Goal: Obtain resource: Download file/media

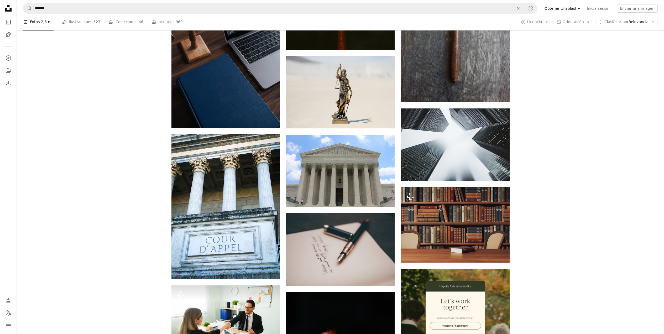
scroll to position [1622, 0]
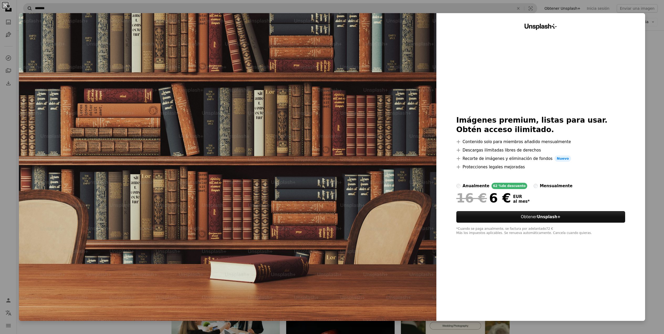
drag, startPoint x: 5, startPoint y: 5, endPoint x: 25, endPoint y: 13, distance: 21.7
click at [5, 5] on button "An X shape" at bounding box center [5, 5] width 6 height 6
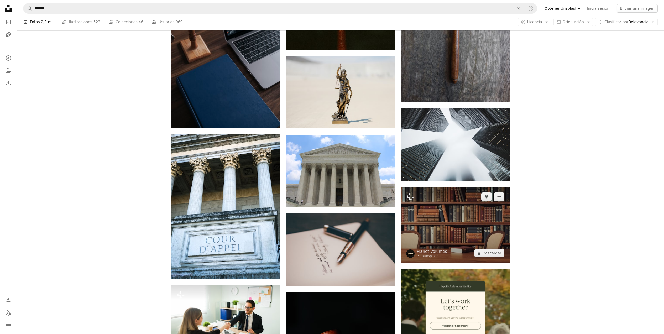
click at [415, 212] on img at bounding box center [455, 225] width 108 height 76
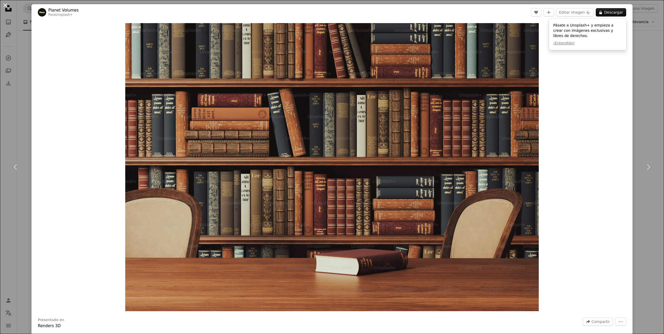
click at [5, 5] on button "An X shape" at bounding box center [5, 5] width 6 height 6
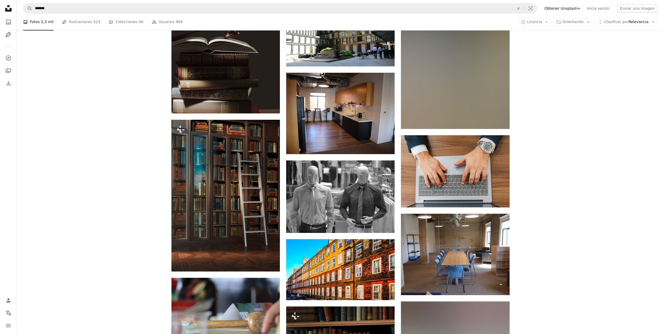
scroll to position [2860, 0]
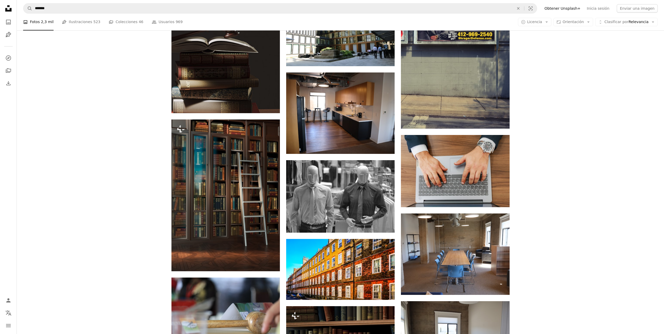
drag, startPoint x: 573, startPoint y: 177, endPoint x: 559, endPoint y: 175, distance: 14.4
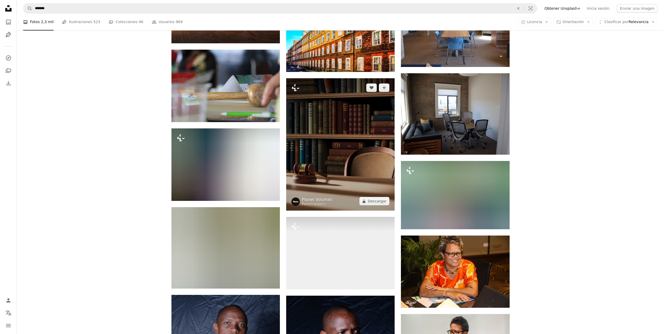
scroll to position [3087, 0]
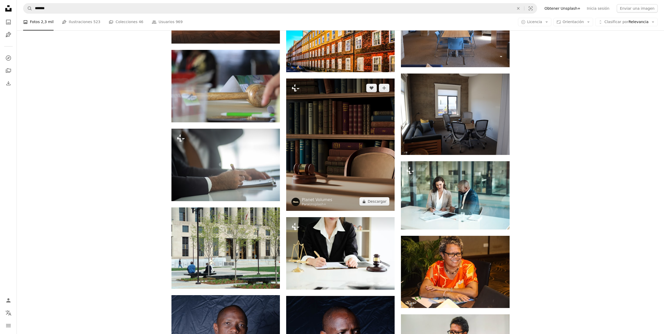
click at [357, 167] on img at bounding box center [340, 144] width 108 height 132
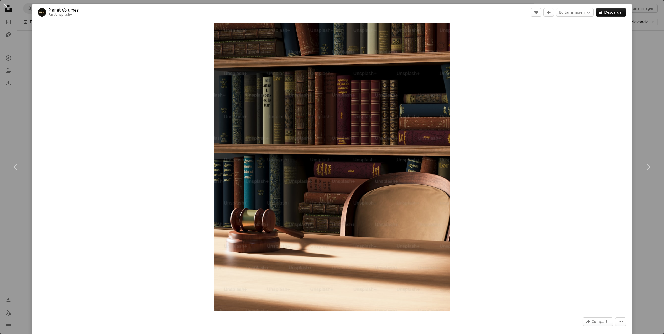
click at [5, 6] on button "An X shape" at bounding box center [5, 5] width 6 height 6
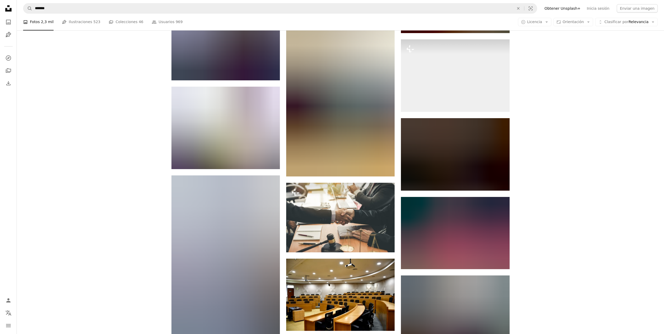
scroll to position [9681, 0]
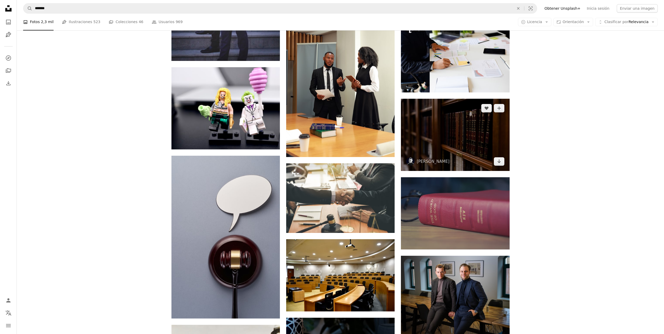
click at [461, 143] on img at bounding box center [455, 135] width 108 height 72
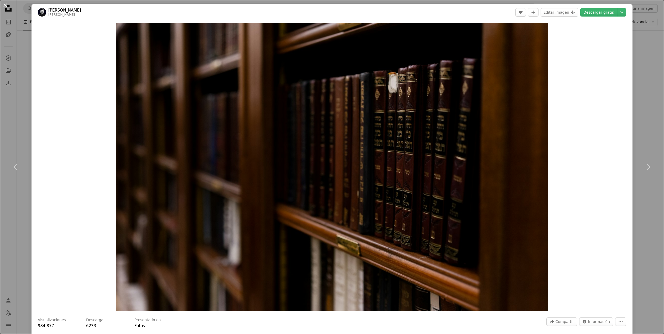
click at [6, 7] on button "An X shape" at bounding box center [5, 5] width 6 height 6
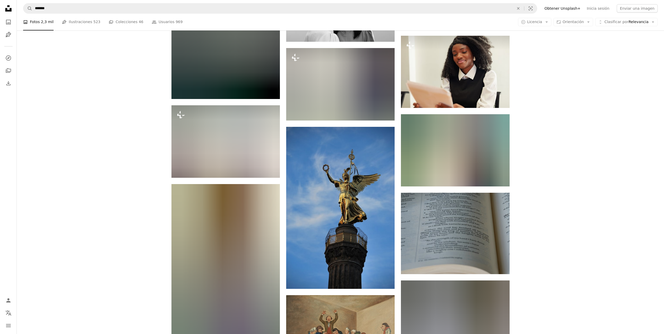
scroll to position [19602, 0]
